Goal: Transaction & Acquisition: Purchase product/service

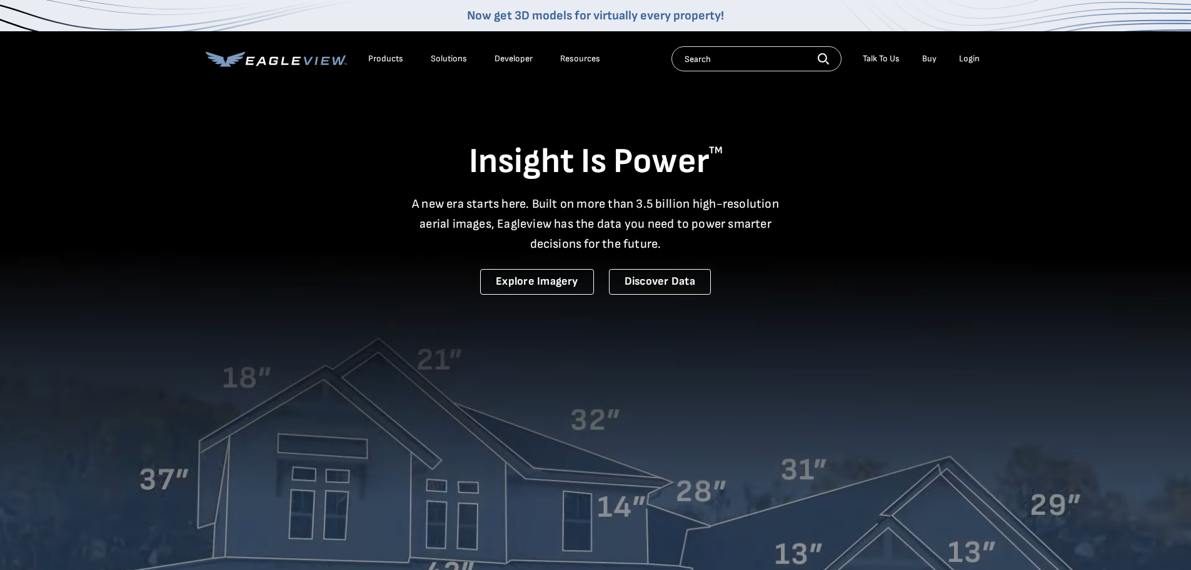
click at [957, 60] on li "Login" at bounding box center [969, 58] width 33 height 19
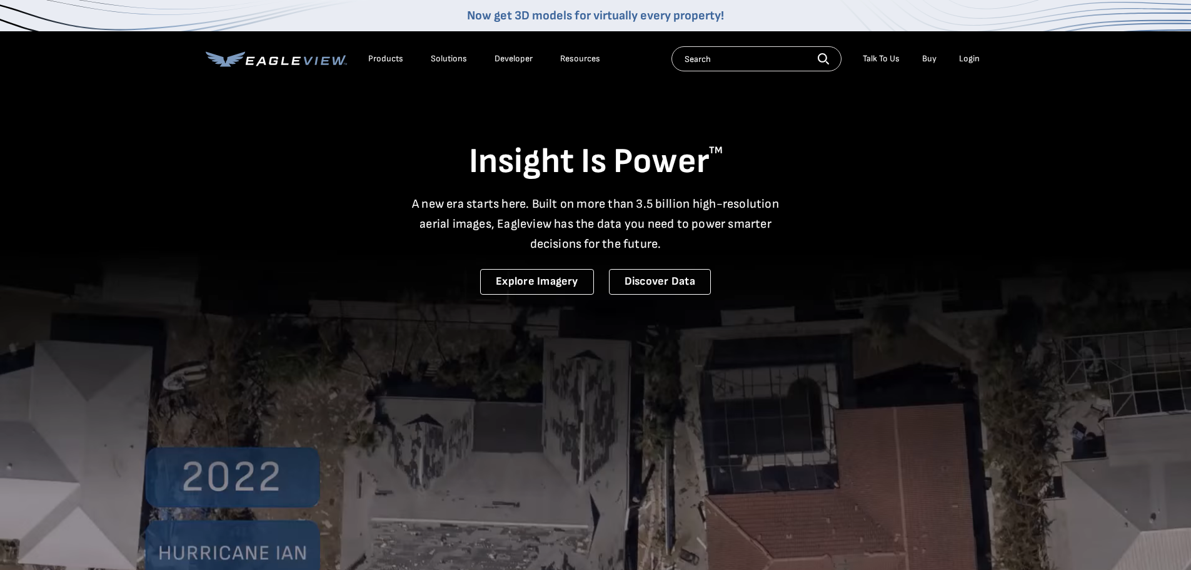
click at [968, 56] on div "Login" at bounding box center [969, 58] width 21 height 11
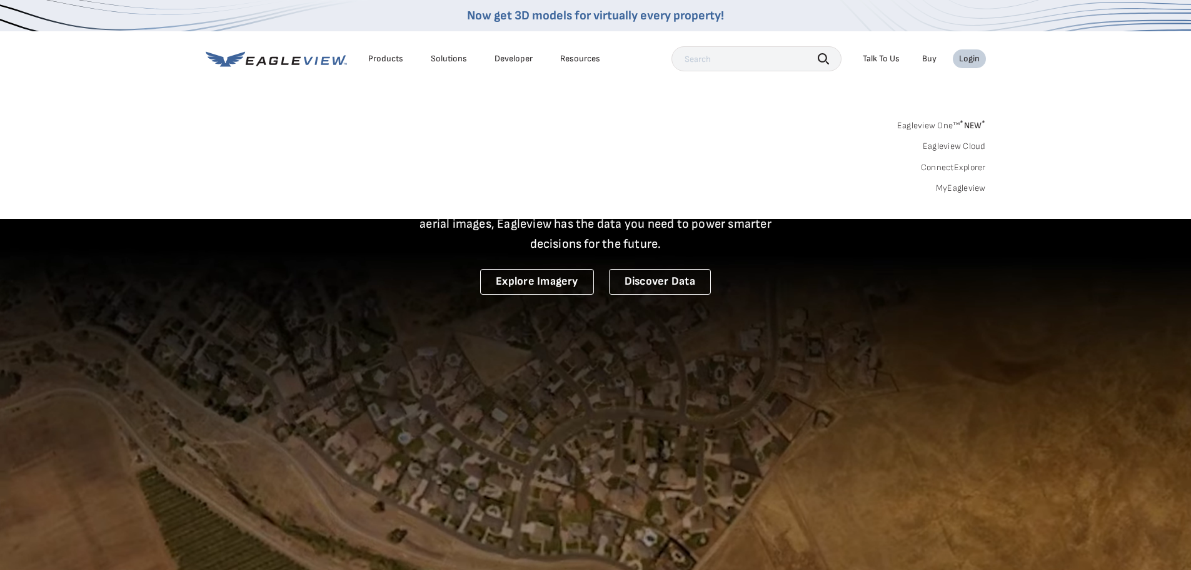
click at [974, 188] on link "MyEagleview" at bounding box center [961, 188] width 50 height 11
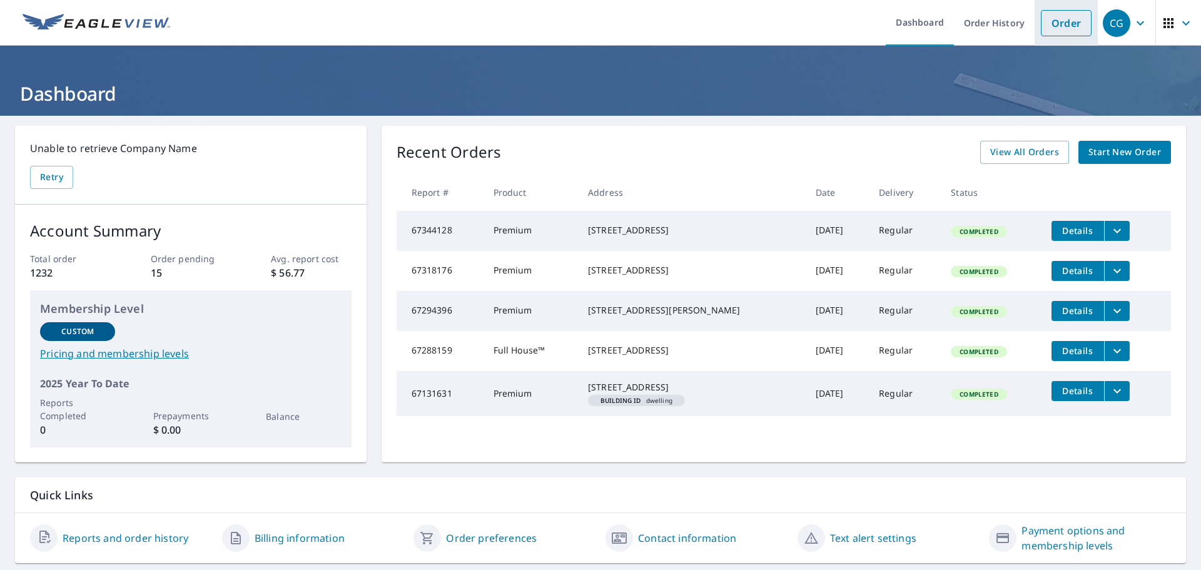
click at [1067, 24] on link "Order" at bounding box center [1066, 23] width 51 height 26
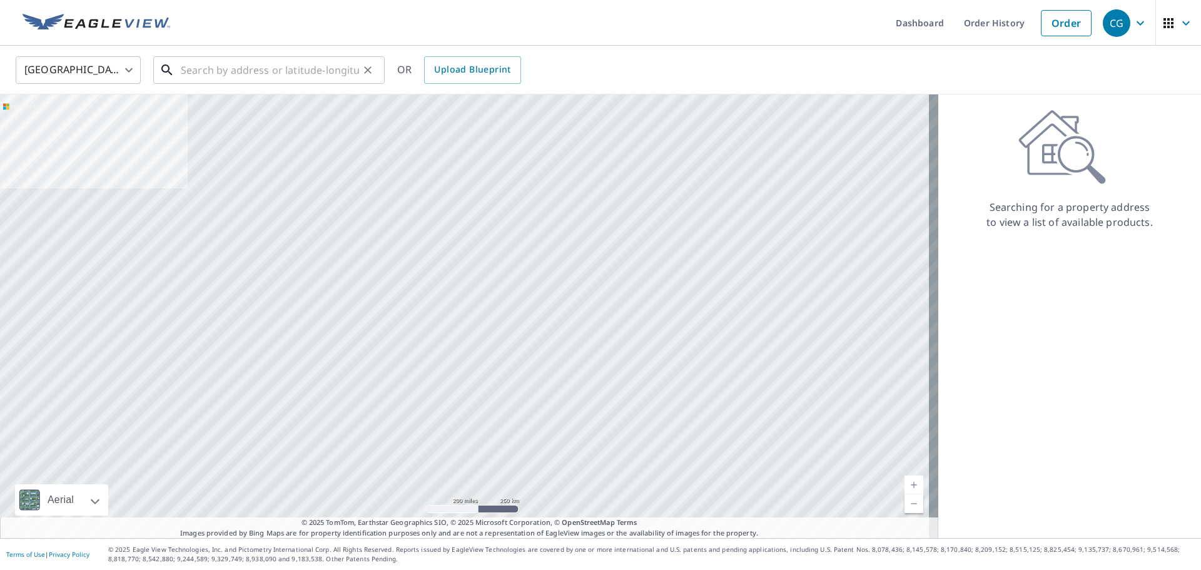
click at [291, 60] on input "text" at bounding box center [270, 70] width 178 height 35
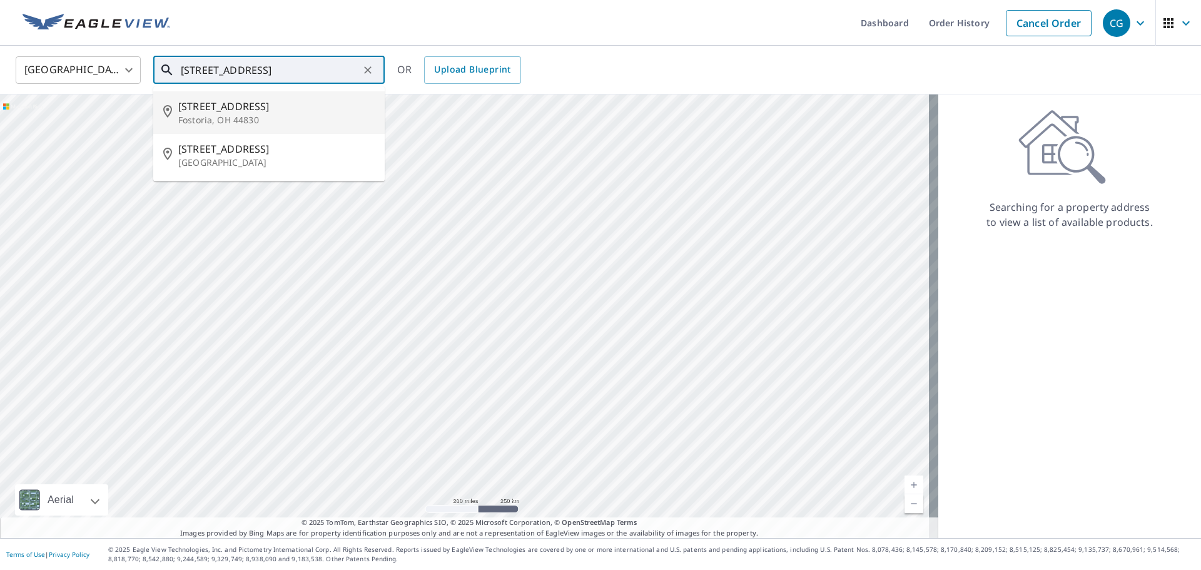
click at [278, 101] on span "[STREET_ADDRESS]" at bounding box center [276, 106] width 196 height 15
type input "[STREET_ADDRESS][PERSON_NAME]"
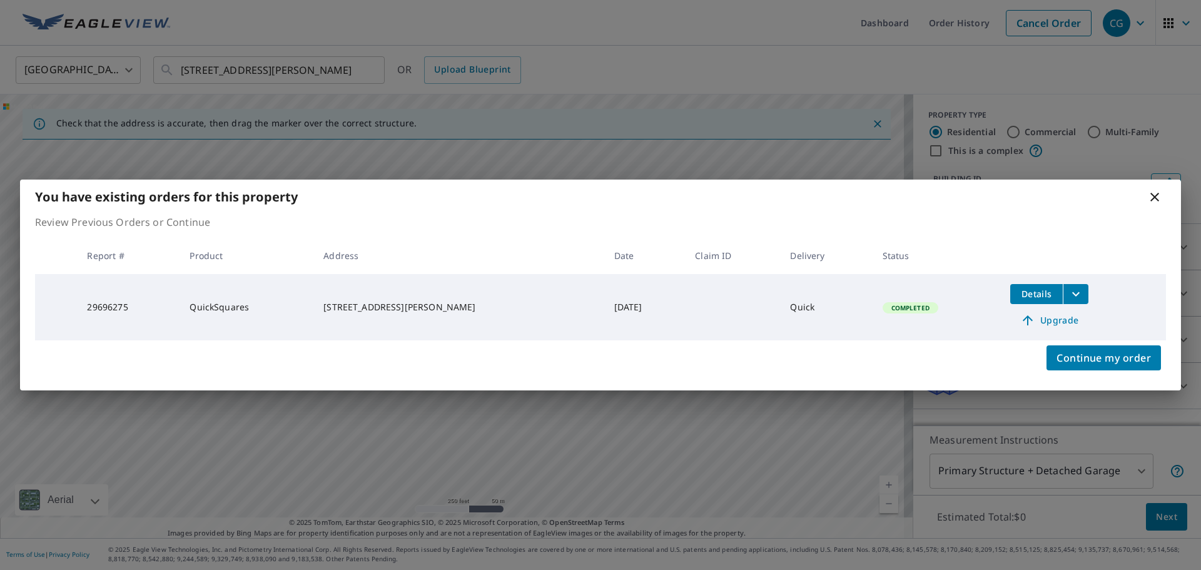
click at [1070, 293] on icon "filesDropdownBtn-29696275" at bounding box center [1075, 293] width 15 height 15
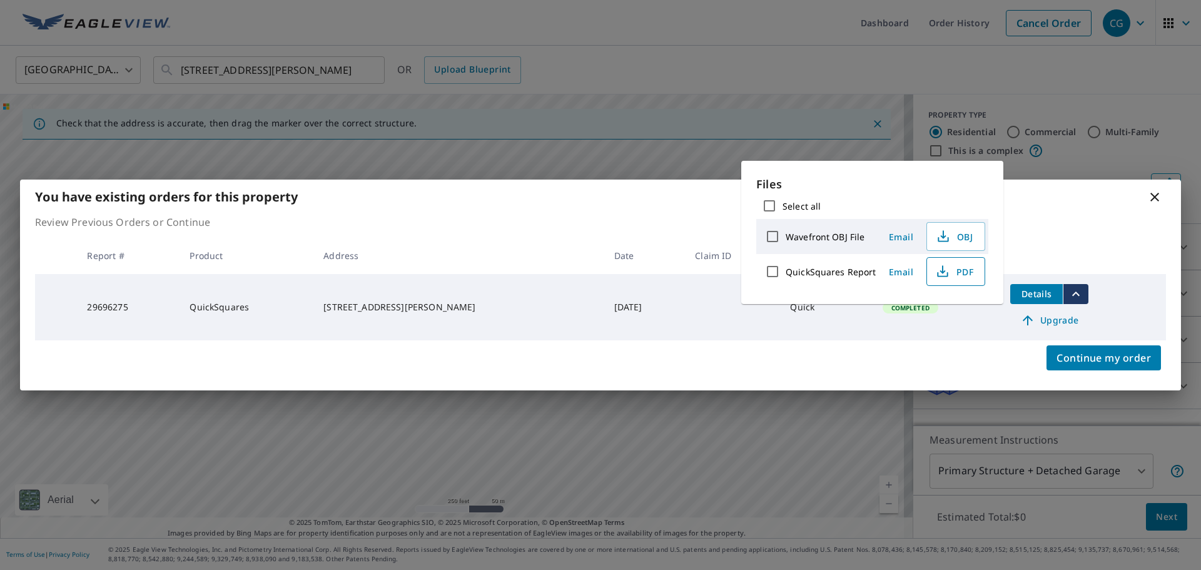
click at [963, 273] on span "PDF" at bounding box center [954, 271] width 40 height 15
click at [1058, 327] on span "Upgrade" at bounding box center [1048, 320] width 63 height 15
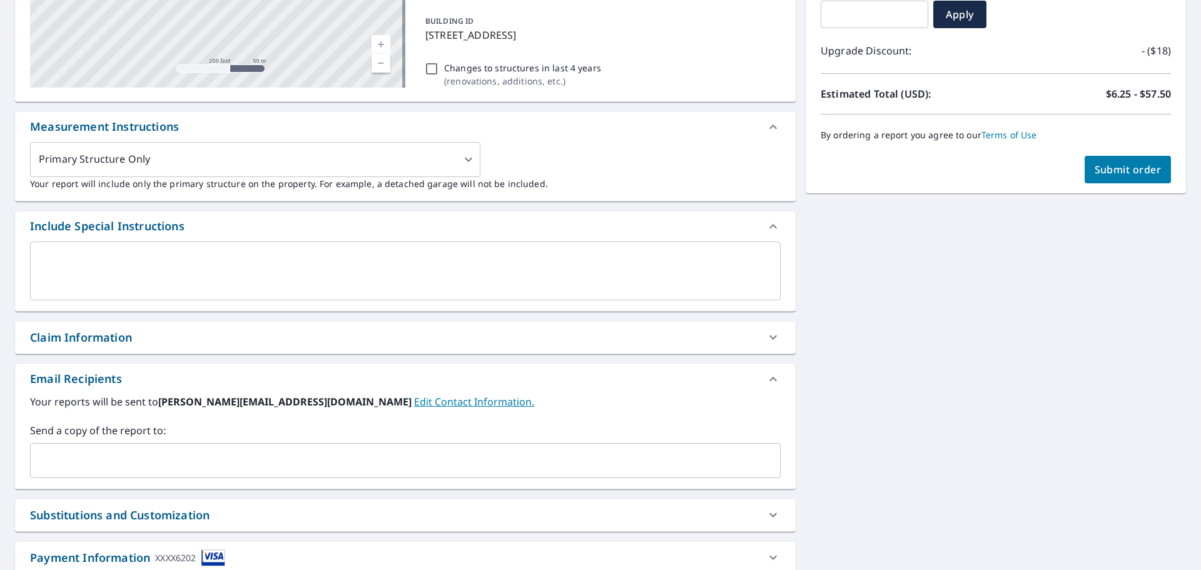
scroll to position [250, 0]
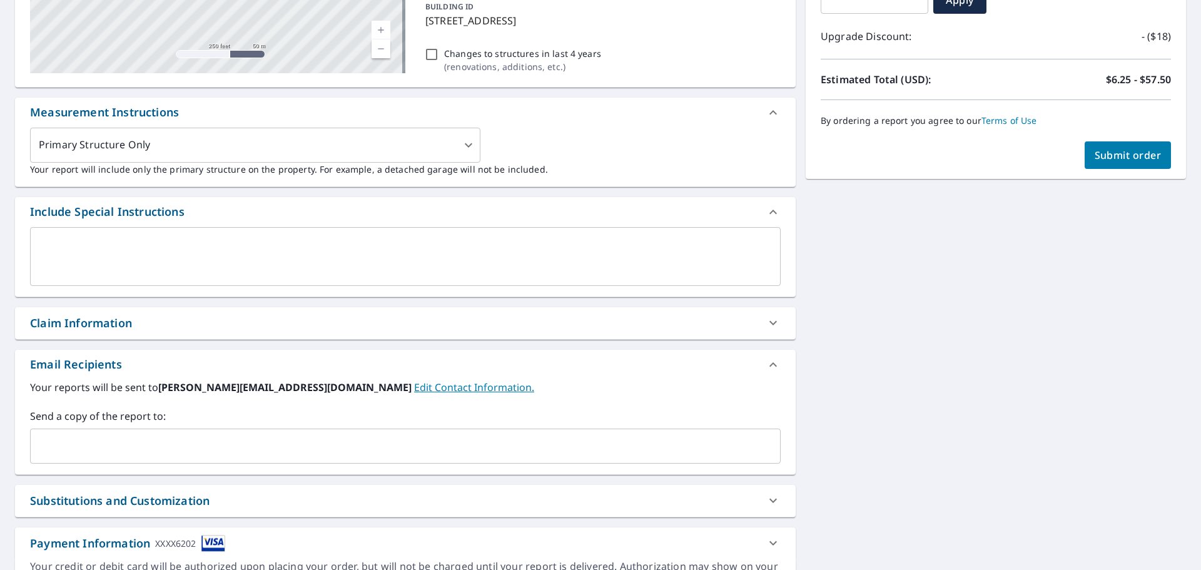
click at [396, 448] on input "text" at bounding box center [396, 446] width 720 height 24
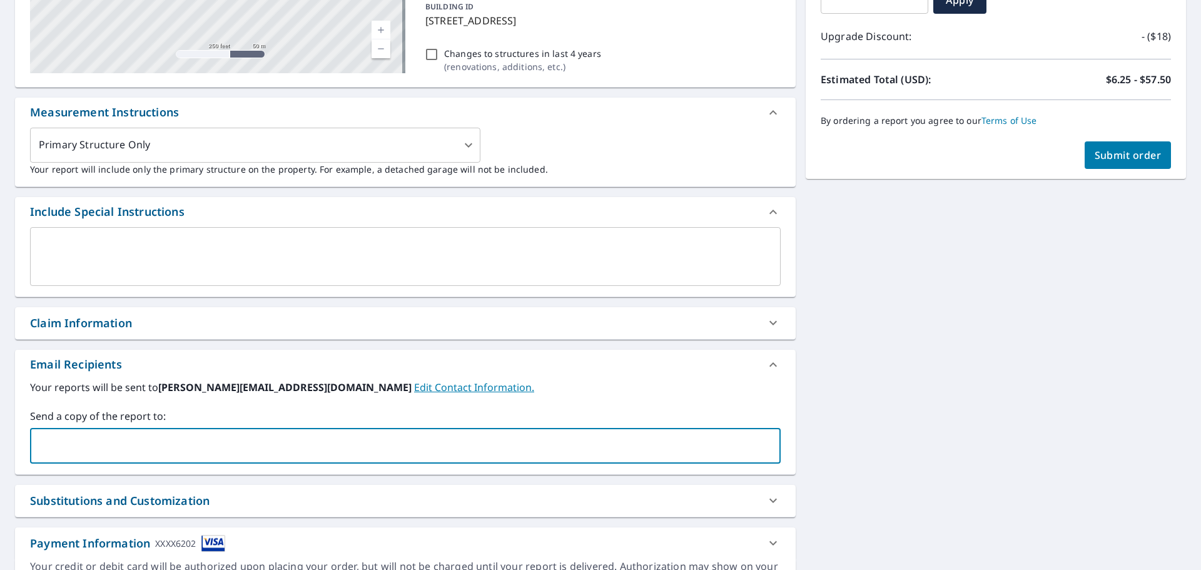
type input "[EMAIL_ADDRESS][DOMAIN_NAME]"
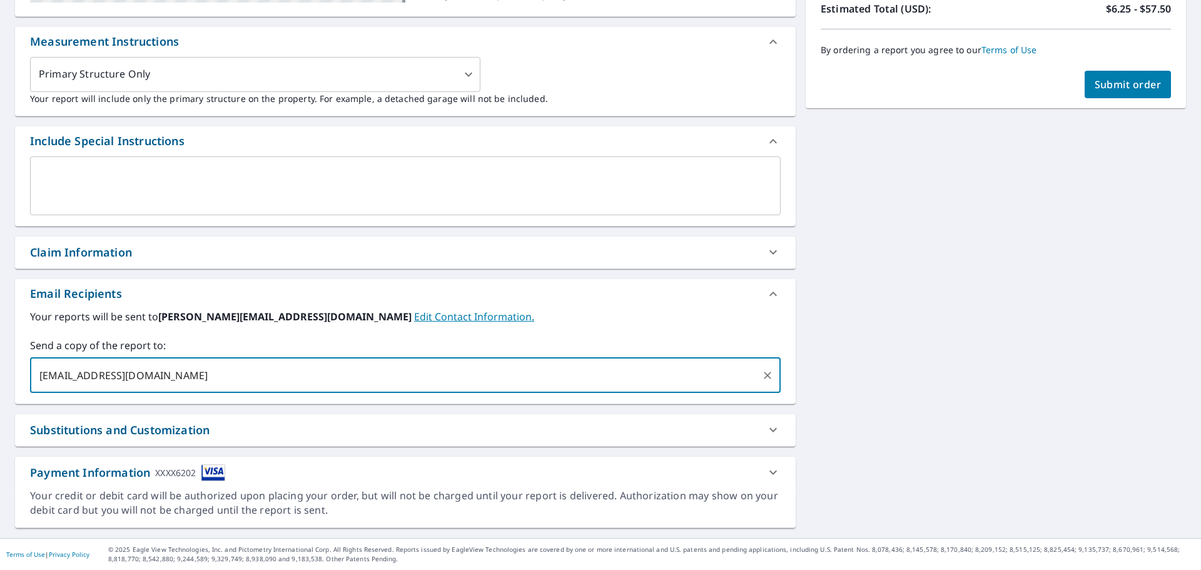
scroll to position [133, 0]
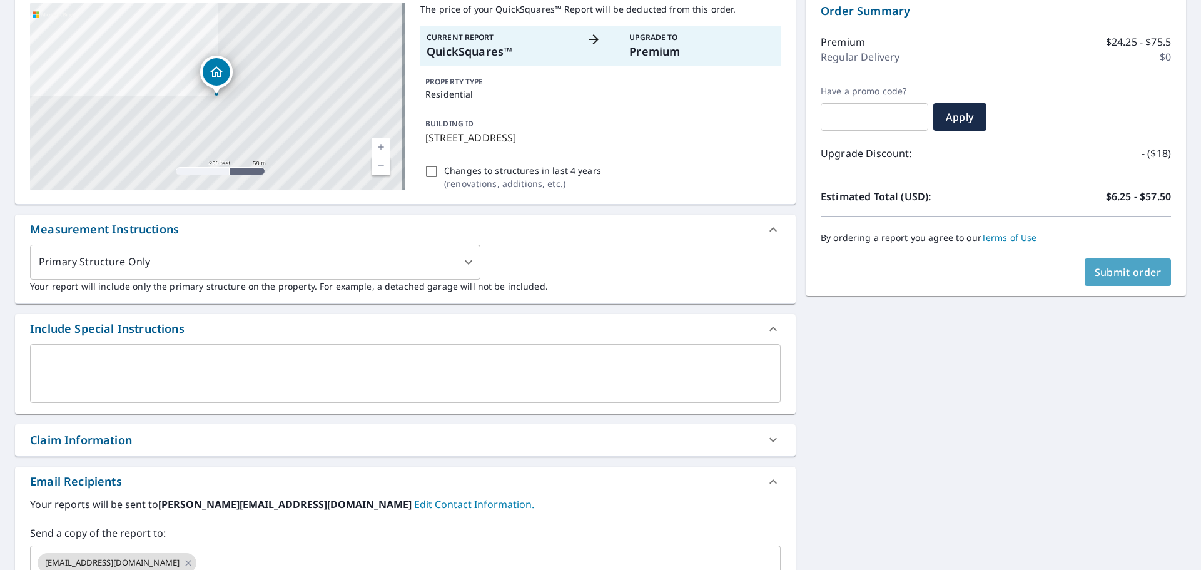
click at [1128, 267] on span "Submit order" at bounding box center [1127, 272] width 67 height 14
